Goal: Task Accomplishment & Management: Manage account settings

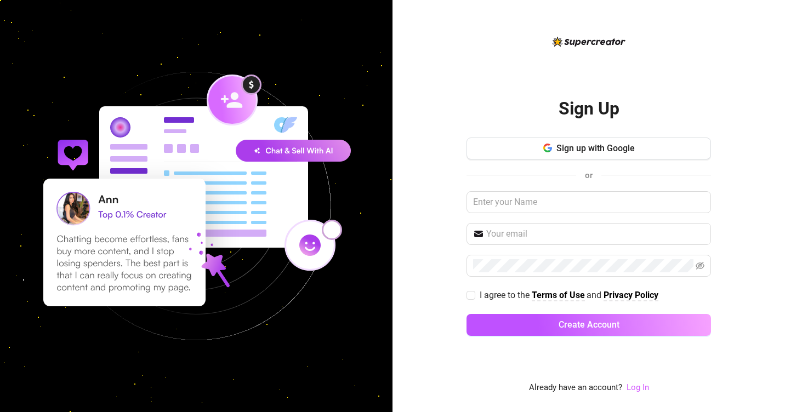
click at [634, 389] on link "Log In" at bounding box center [638, 388] width 22 height 10
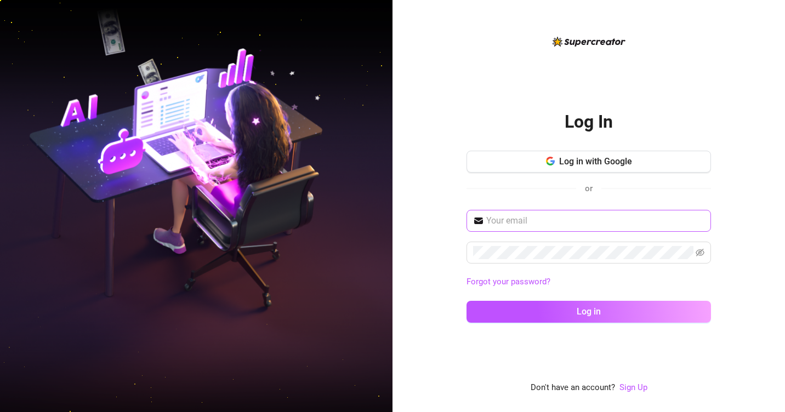
click at [545, 212] on span at bounding box center [589, 221] width 245 height 22
click at [533, 219] on input "text" at bounding box center [596, 220] width 218 height 13
paste input "https://console.supercreator.app/link"
type input "https://console.supercreator.app/link"
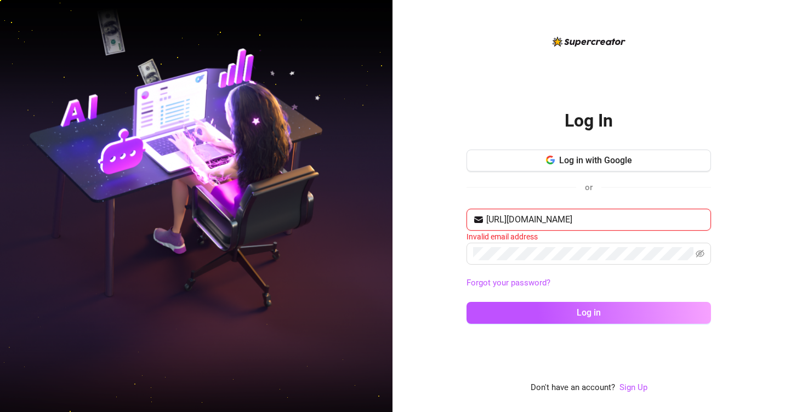
drag, startPoint x: 650, startPoint y: 220, endPoint x: 428, endPoint y: 224, distance: 221.6
click at [428, 224] on div "Log In Log in with Google or https://console.supercreator.app/link Invalid emai…" at bounding box center [589, 206] width 393 height 412
click at [510, 220] on input "text" at bounding box center [596, 219] width 218 height 13
paste input "elver_galinda_@outlook.com"
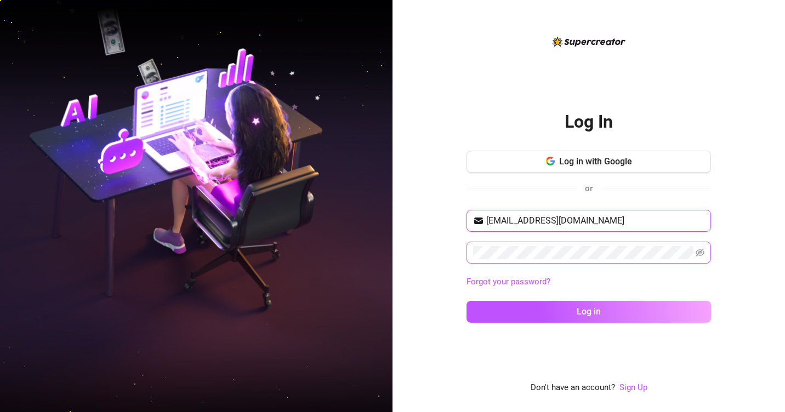
type input "elver_galinda_@outlook.com"
click at [439, 352] on div "Log In Log in with Google or elver_galinda_@outlook.com Forgot your password? L…" at bounding box center [589, 206] width 393 height 412
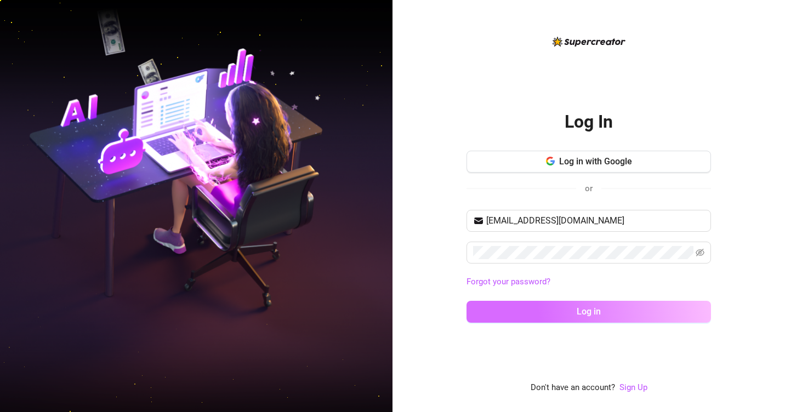
click at [504, 316] on button "Log in" at bounding box center [589, 312] width 245 height 22
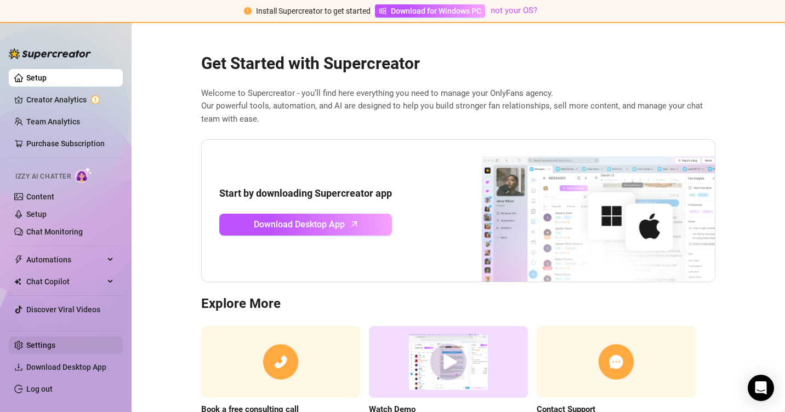
click at [54, 341] on link "Settings" at bounding box center [40, 345] width 29 height 9
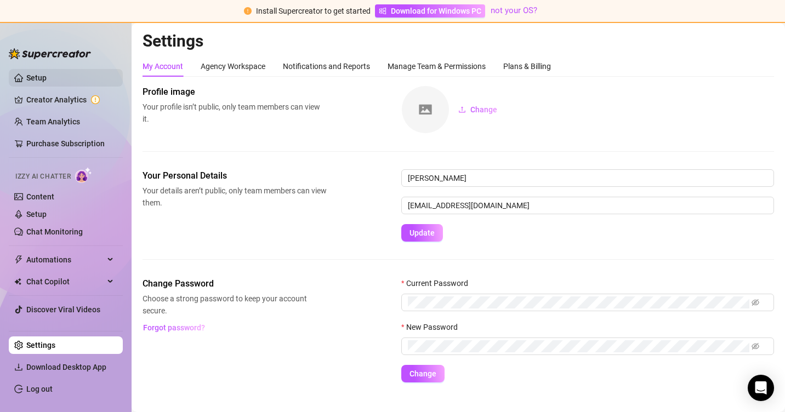
click at [47, 82] on link "Setup" at bounding box center [36, 77] width 20 height 9
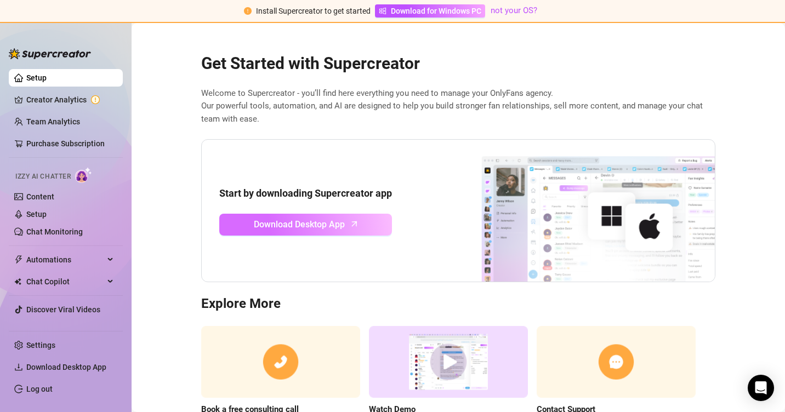
click at [309, 227] on span "Download Desktop App" at bounding box center [299, 225] width 91 height 14
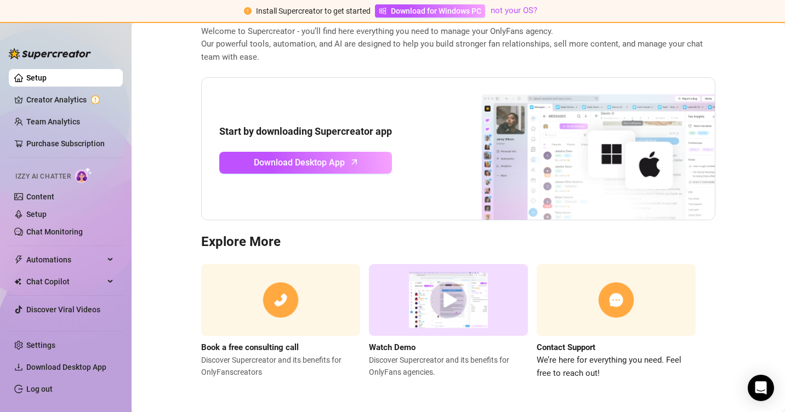
scroll to position [63, 0]
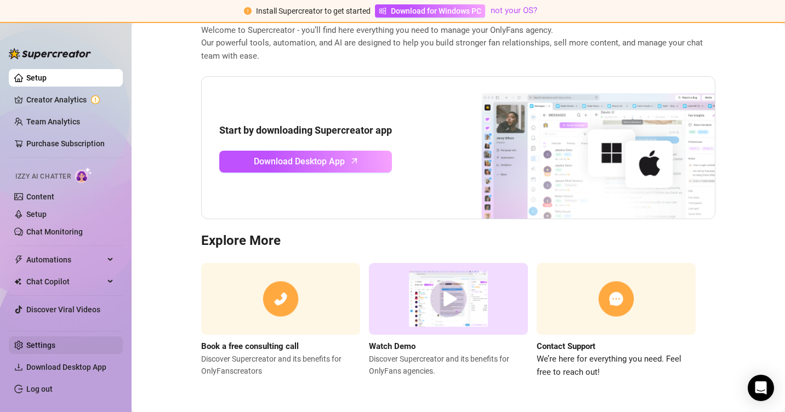
click at [36, 341] on link "Settings" at bounding box center [40, 345] width 29 height 9
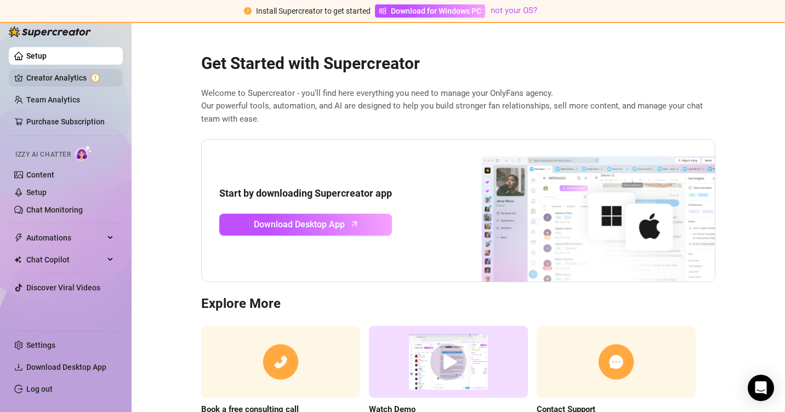
click at [76, 73] on link "Creator Analytics" at bounding box center [70, 78] width 88 height 18
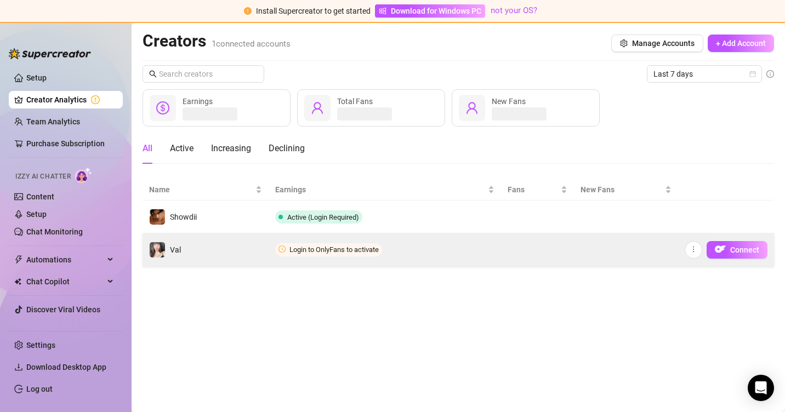
click at [211, 248] on td "Val" at bounding box center [206, 250] width 126 height 33
click at [723, 250] on img "button" at bounding box center [720, 249] width 11 height 11
